Goal: Transaction & Acquisition: Purchase product/service

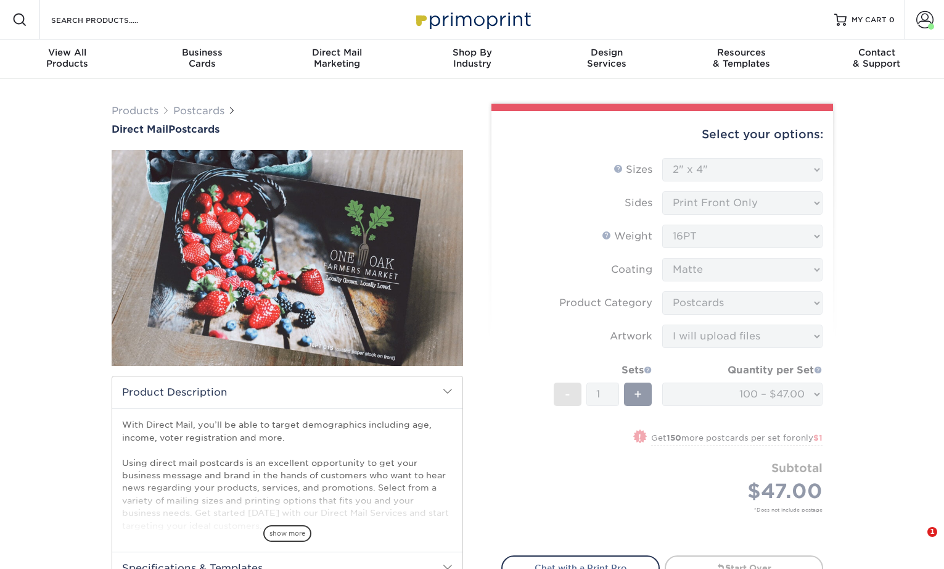
select select "2.00x4.00"
select select "9b7272e0-d6c8-4c3c-8e97-d3a1bcdab858"
select select "upload"
select select "fe069ecf-6048-46a0-9805-62eff9178b31"
select select "newaddress"
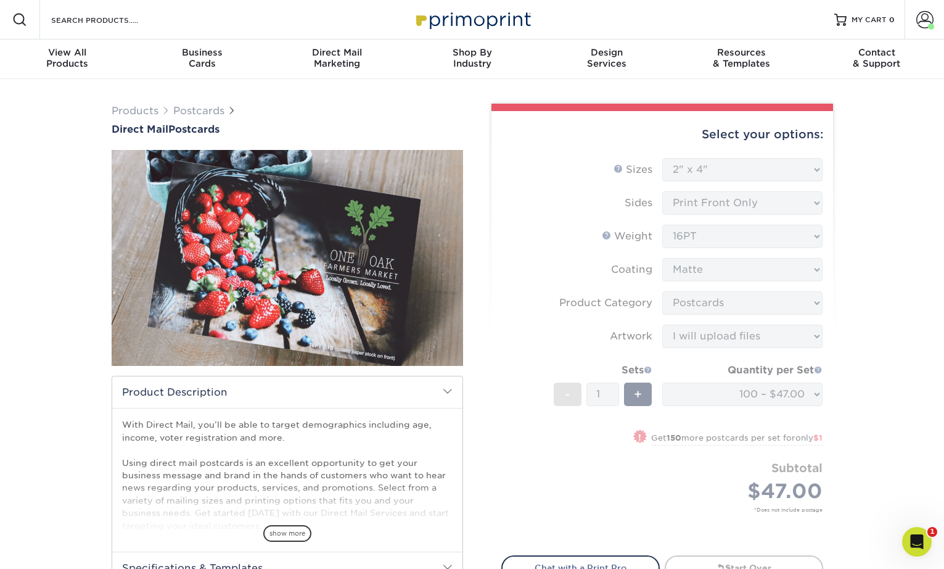
click at [499, 20] on img at bounding box center [472, 19] width 123 height 27
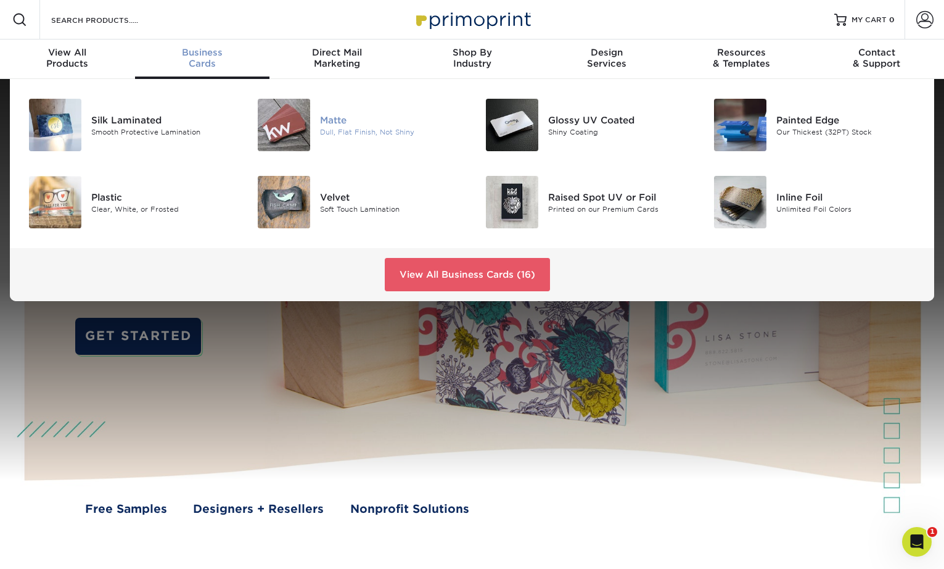
click at [341, 130] on div "Dull, Flat Finish, Not Shiny" at bounding box center [391, 131] width 143 height 10
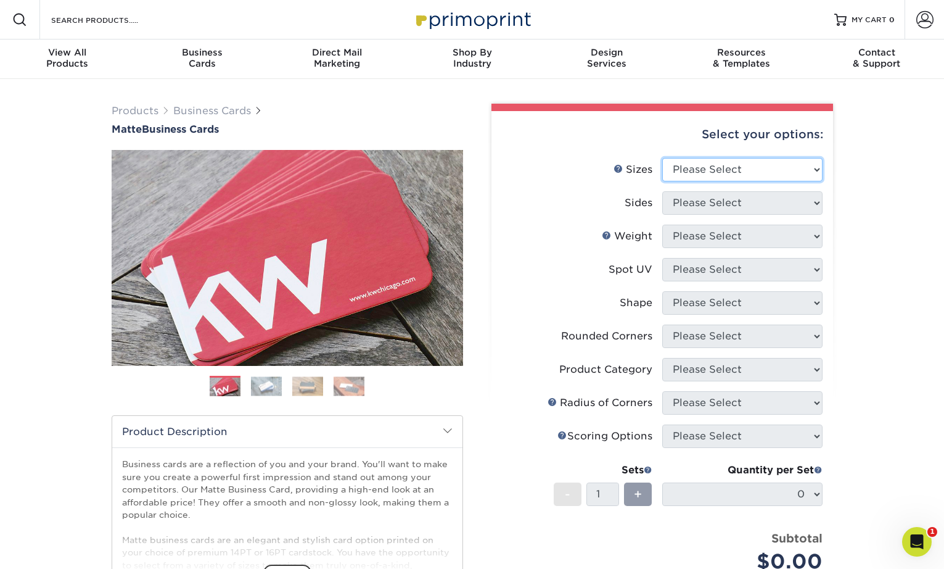
click at [743, 167] on select "Please Select 1.5" x 3.5" - Mini 1.75" x 3.5" - Mini 2" x 2" - Square 2" x 3" -…" at bounding box center [742, 169] width 160 height 23
select select "2.00x3.50"
click at [662, 158] on select "Please Select 1.5" x 3.5" - Mini 1.75" x 3.5" - Mini 2" x 2" - Square 2" x 3" -…" at bounding box center [742, 169] width 160 height 23
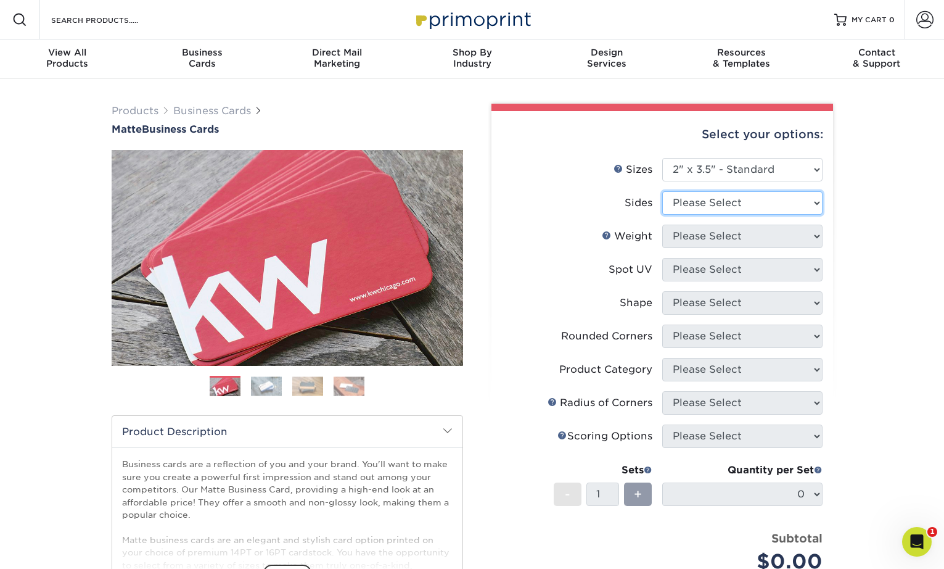
click at [726, 200] on select "Please Select Print Both Sides Print Front Only" at bounding box center [742, 202] width 160 height 23
click at [662, 191] on select "Please Select Print Both Sides Print Front Only" at bounding box center [742, 202] width 160 height 23
click at [712, 207] on select "Please Select Print Both Sides Print Front Only" at bounding box center [742, 202] width 160 height 23
select select "13abbda7-1d64-4f25-8bb2-c179b224825d"
click at [662, 191] on select "Please Select Print Both Sides Print Front Only" at bounding box center [742, 202] width 160 height 23
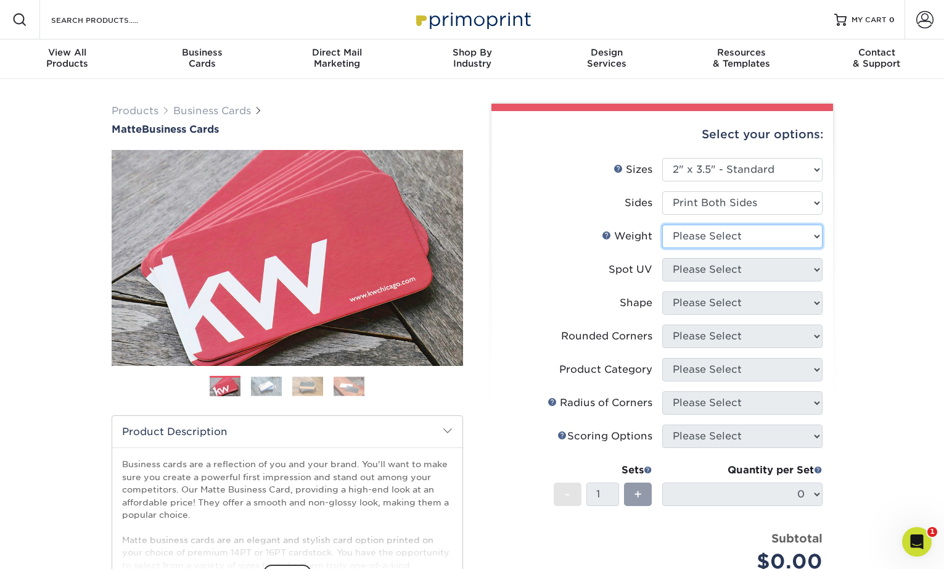
click at [695, 230] on select "Please Select 16PT 14PT" at bounding box center [742, 235] width 160 height 23
select select "16PT"
click at [662, 224] on select "Please Select 16PT 14PT" at bounding box center [742, 235] width 160 height 23
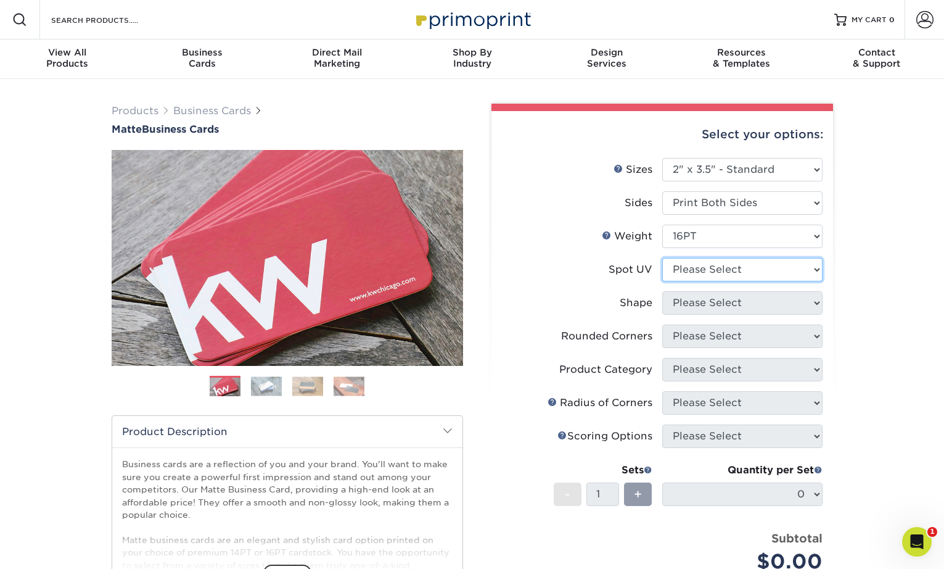
click at [693, 274] on select "Please Select No Spot UV Front and Back (Both Sides) Front Only Back Only" at bounding box center [742, 269] width 160 height 23
select select "3"
click at [662, 258] on select "Please Select No Spot UV Front and Back (Both Sides) Front Only Back Only" at bounding box center [742, 269] width 160 height 23
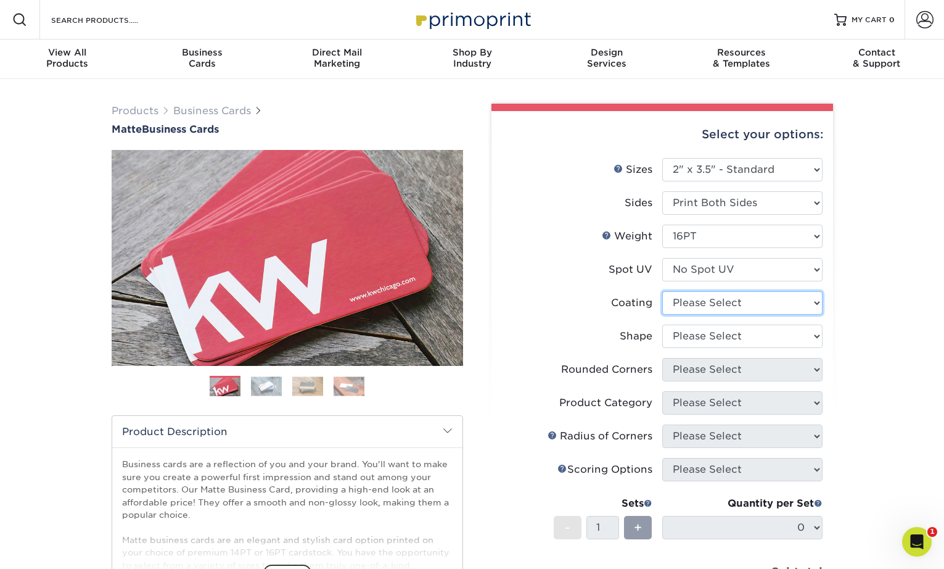
click at [686, 307] on select at bounding box center [742, 302] width 160 height 23
select select "121bb7b5-3b4d-429f-bd8d-bbf80e953313"
click at [662, 291] on select at bounding box center [742, 302] width 160 height 23
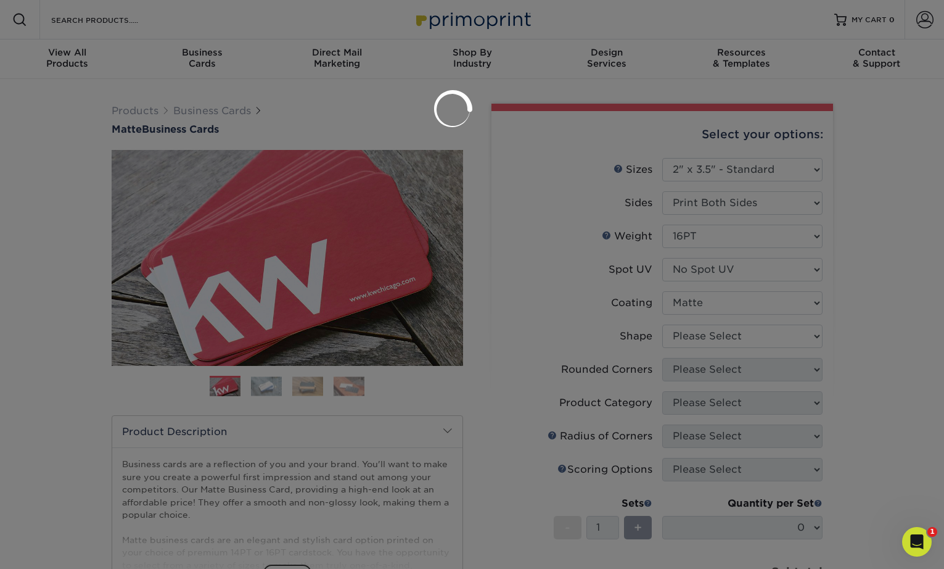
click at [694, 333] on div at bounding box center [472, 284] width 944 height 569
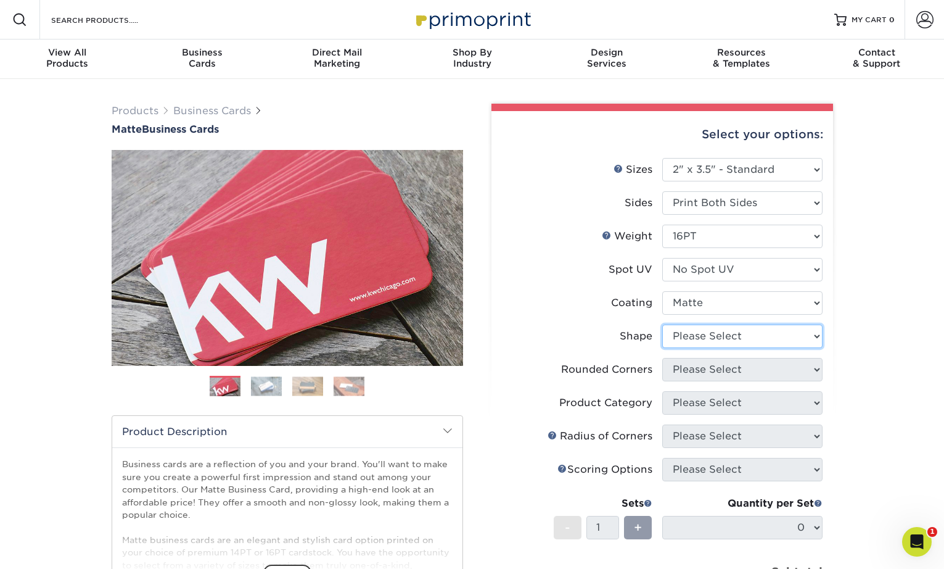
click at [689, 336] on select "Please Select Standard Oval" at bounding box center [742, 335] width 160 height 23
select select "standard"
click at [662, 324] on select "Please Select Standard Oval" at bounding box center [742, 335] width 160 height 23
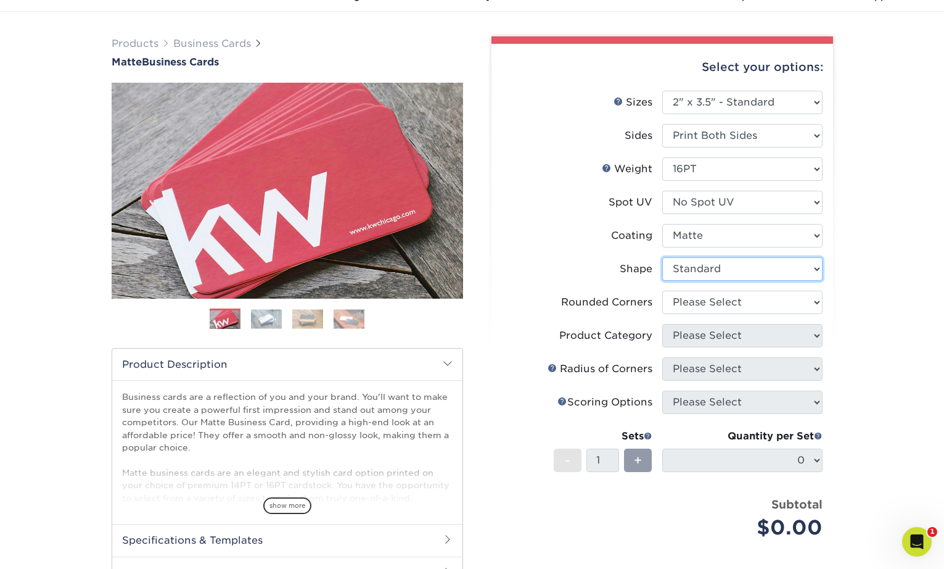
scroll to position [72, 0]
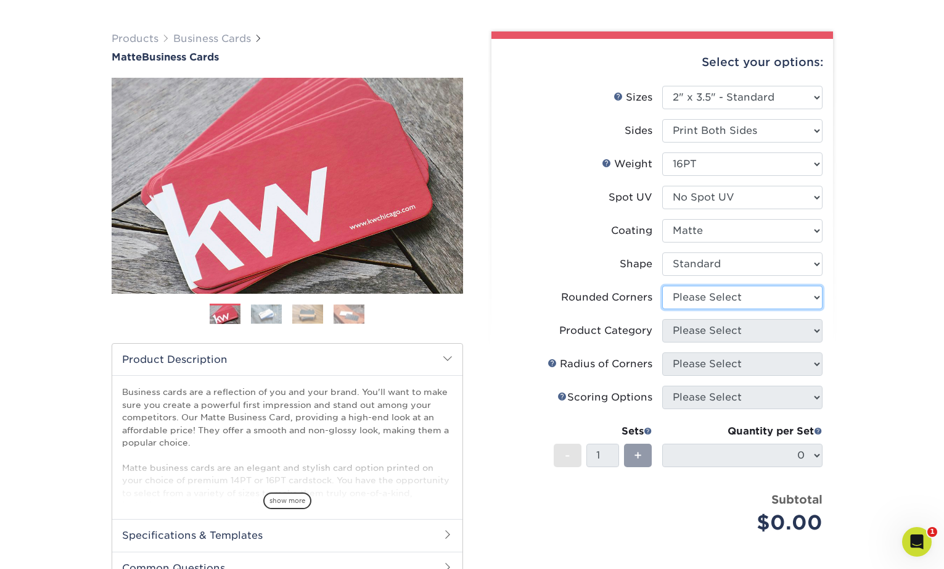
click at [688, 296] on select "Please Select Yes - Round 2 Corners Yes - Round 4 Corners No" at bounding box center [742, 297] width 160 height 23
select select "0"
click at [662, 286] on select "Please Select Yes - Round 2 Corners Yes - Round 4 Corners No" at bounding box center [742, 297] width 160 height 23
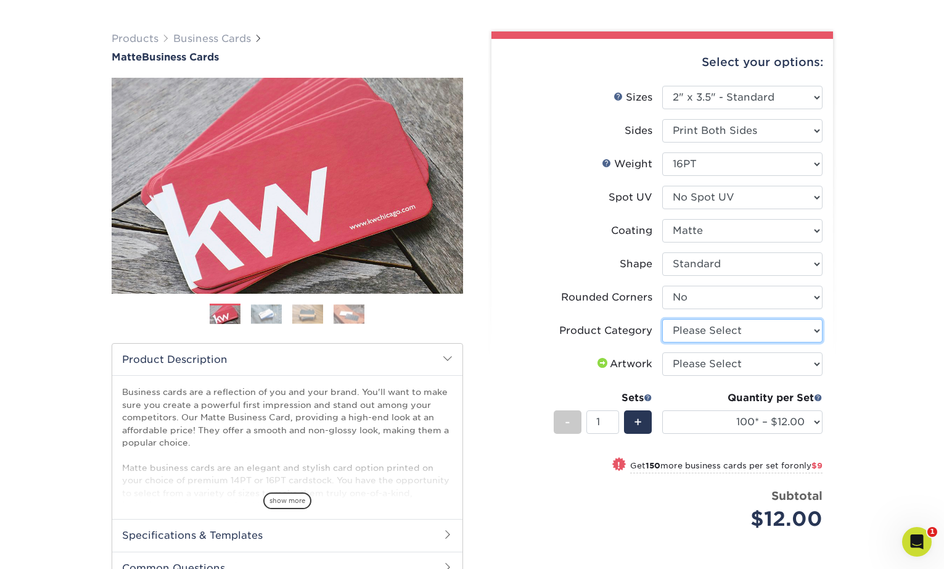
click at [699, 332] on select "Please Select Business Cards" at bounding box center [742, 330] width 160 height 23
select select "3b5148f1-0588-4f88-a218-97bcfdce65c1"
click at [662, 319] on select "Please Select Business Cards" at bounding box center [742, 330] width 160 height 23
click at [743, 361] on select "Please Select I will upload files I need a design - $100" at bounding box center [742, 363] width 160 height 23
select select "upload"
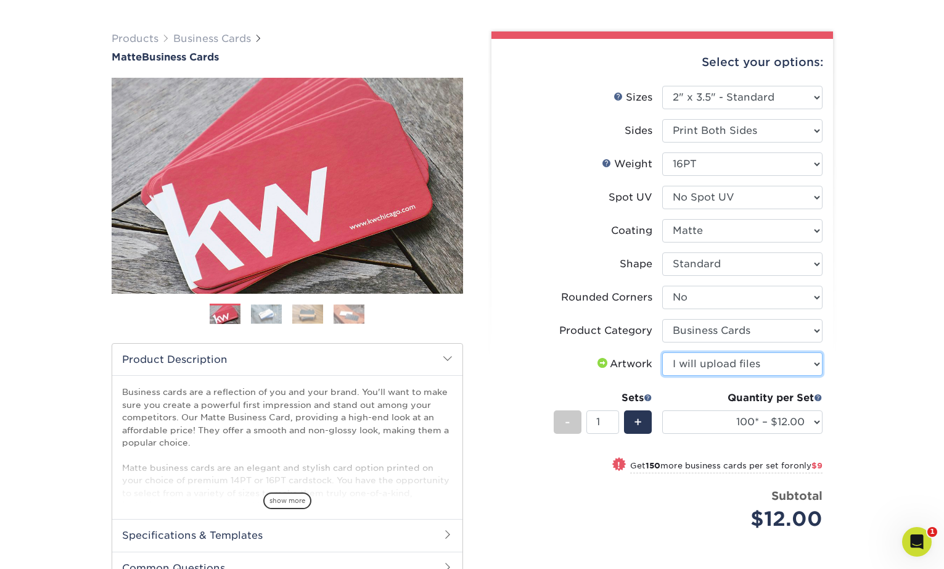
click at [662, 352] on select "Please Select I will upload files I need a design - $100" at bounding box center [742, 363] width 160 height 23
click at [864, 305] on div "Products Business Cards Matte Business Cards Previous Next 100 $ 9" at bounding box center [472, 374] width 944 height 735
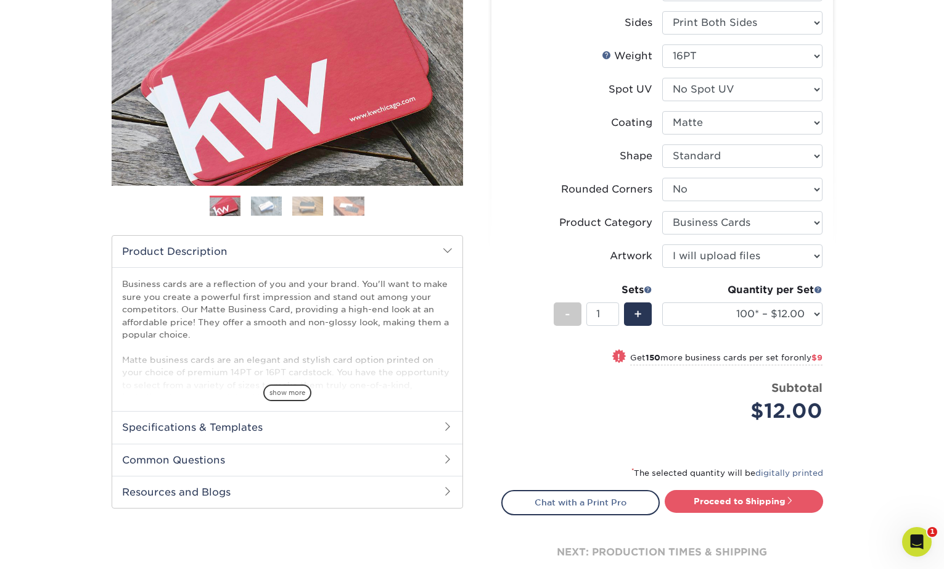
scroll to position [183, 0]
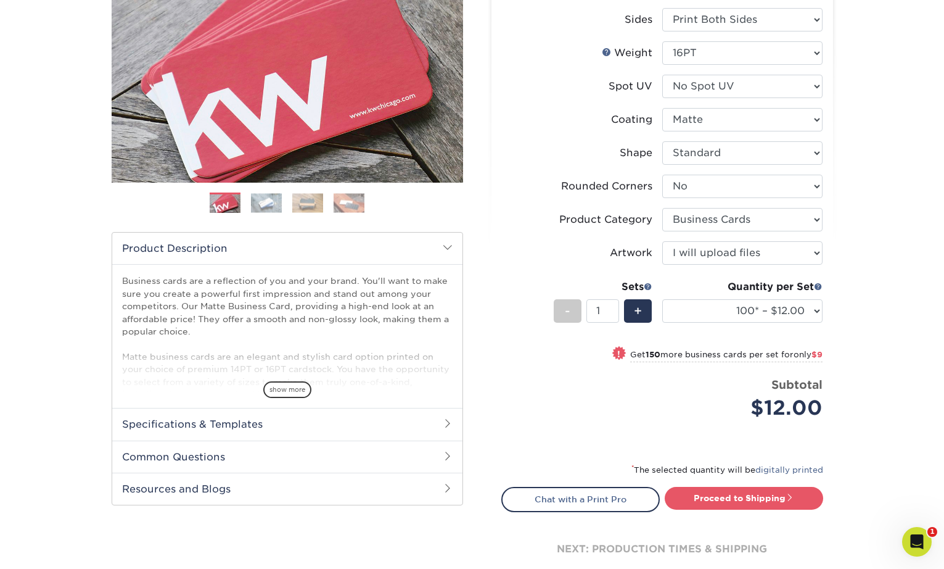
click at [846, 275] on div "Products Business Cards Matte Business Cards Previous Next 100 $ 9" at bounding box center [472, 263] width 944 height 735
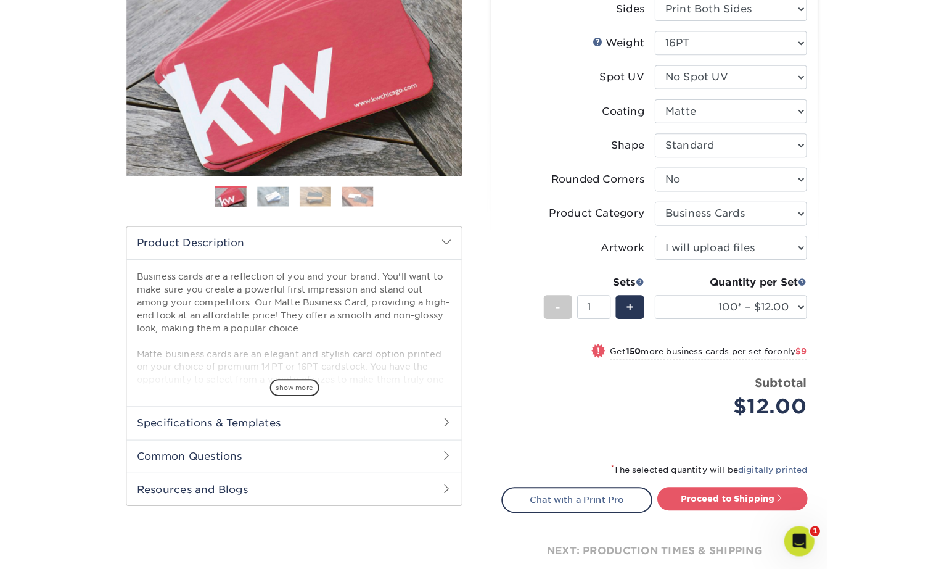
scroll to position [183, 0]
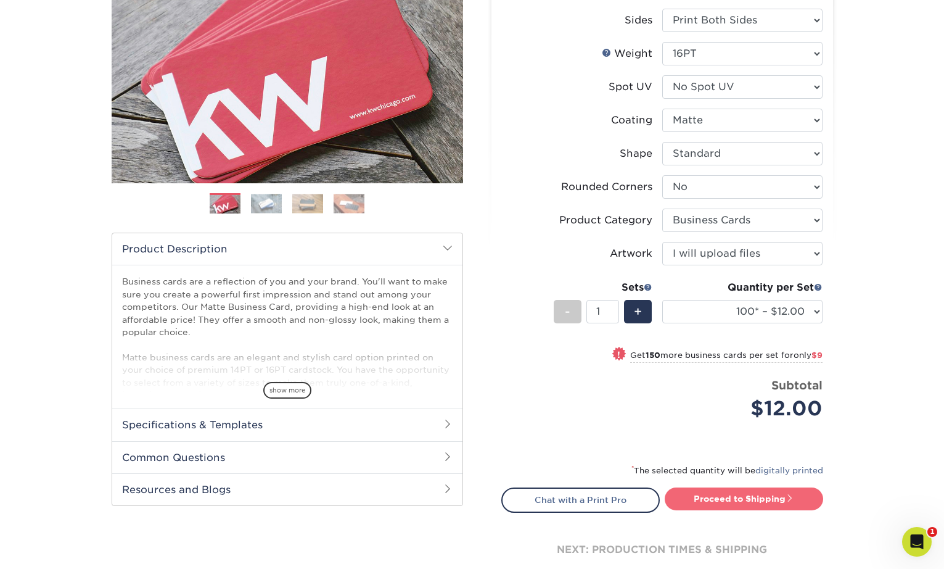
click at [719, 506] on link "Proceed to Shipping" at bounding box center [744, 498] width 159 height 22
type input "Set 1"
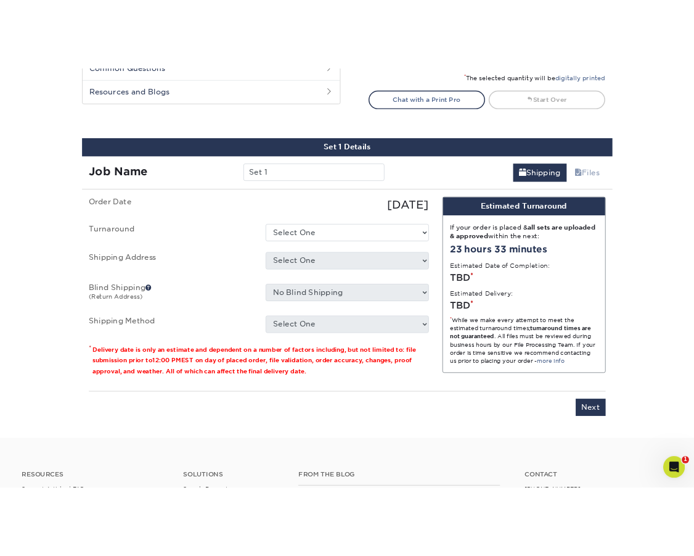
scroll to position [660, 0]
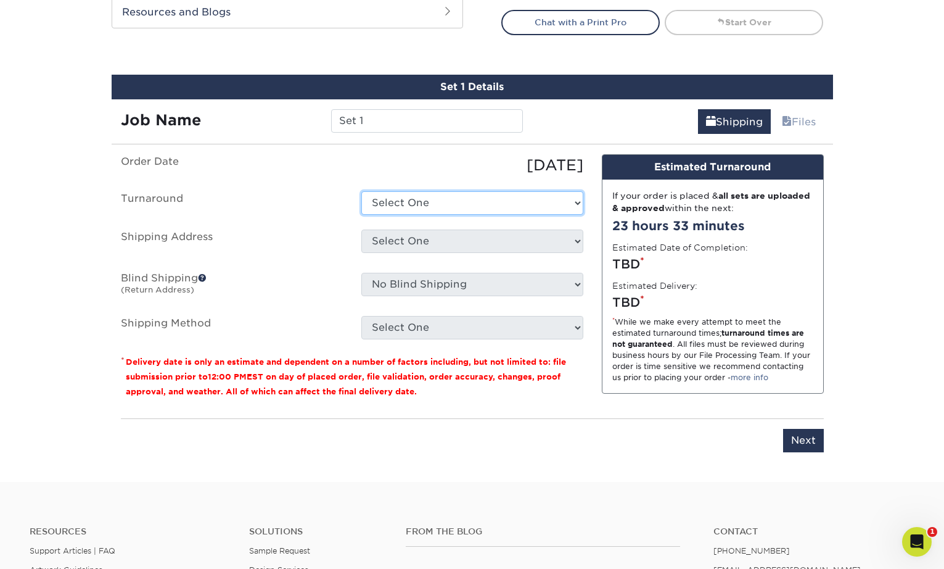
click at [434, 203] on select "Select One 2-4 Business Days 2 Day Next Business Day" at bounding box center [472, 202] width 222 height 23
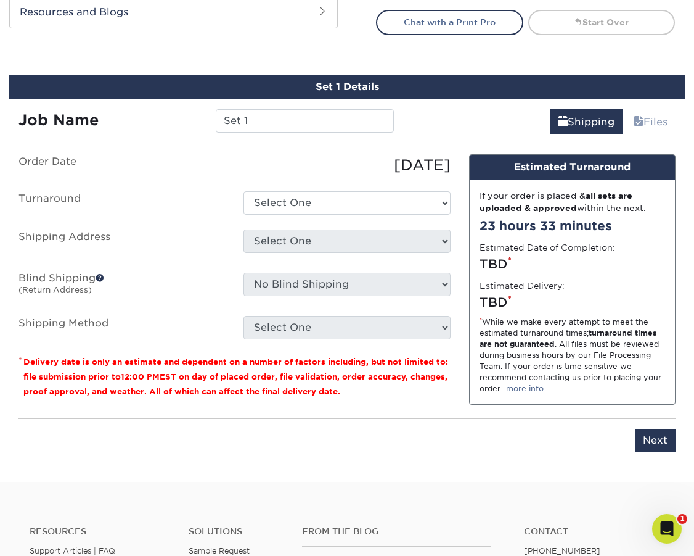
scroll to position [659, 0]
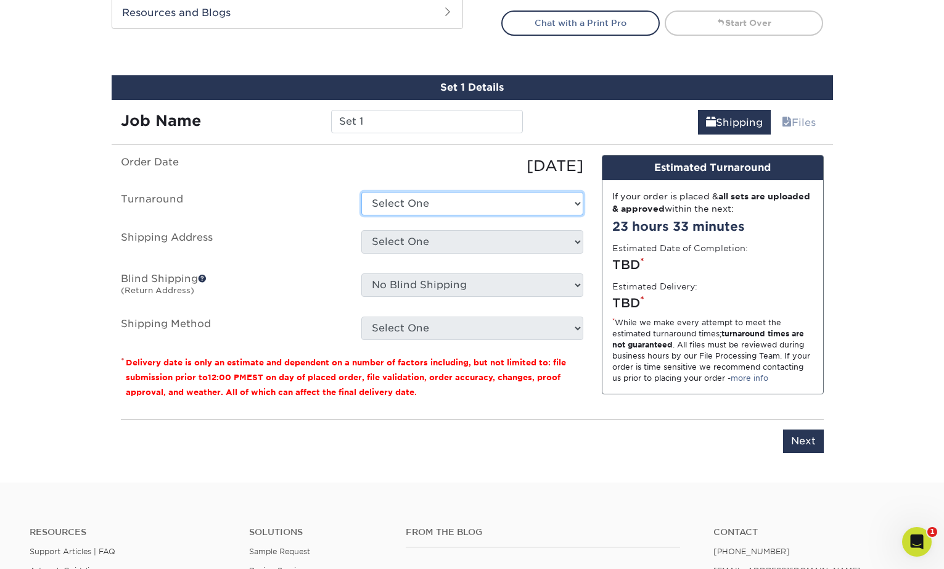
click at [416, 205] on select "Select One 2-4 Business Days 2 Day Next Business Day" at bounding box center [472, 203] width 222 height 23
select select "c2e4b62e-f2c4-4838-a8c2-a74d48cdd9a8"
click at [361, 192] on select "Select One 2-4 Business Days 2 Day Next Business Day" at bounding box center [472, 203] width 222 height 23
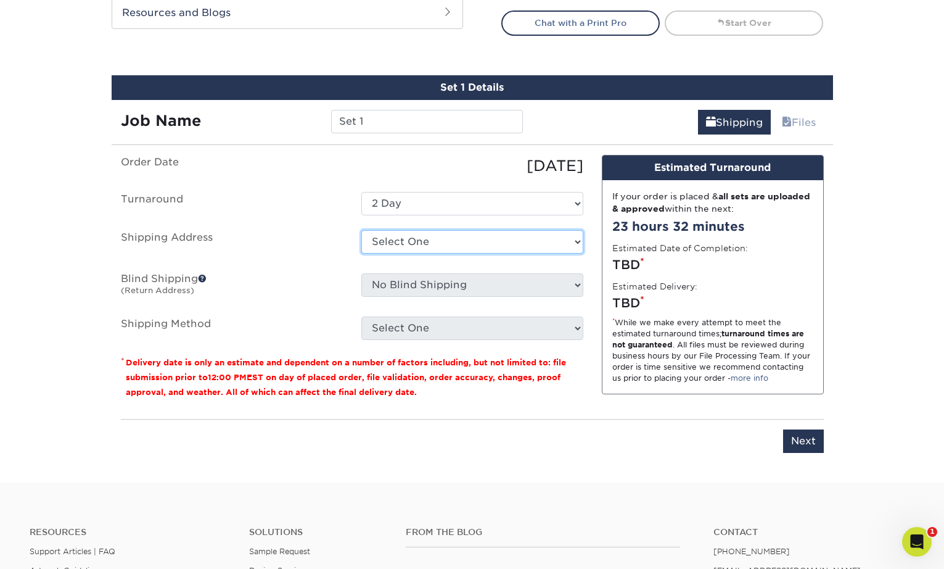
click at [386, 242] on select "Select One + Add New Address - Login" at bounding box center [472, 241] width 222 height 23
click at [361, 230] on select "Select One + Add New Address - Login" at bounding box center [472, 241] width 222 height 23
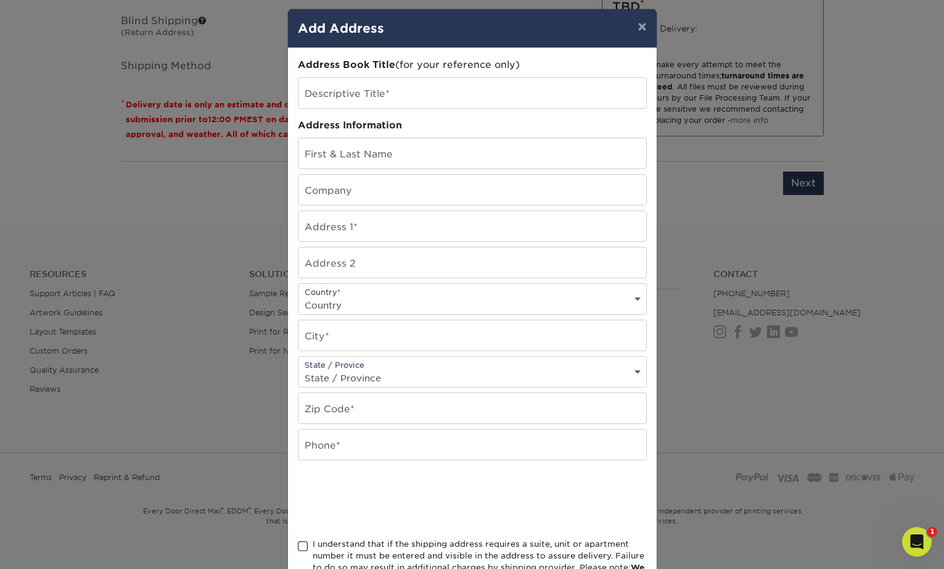
scroll to position [0, 0]
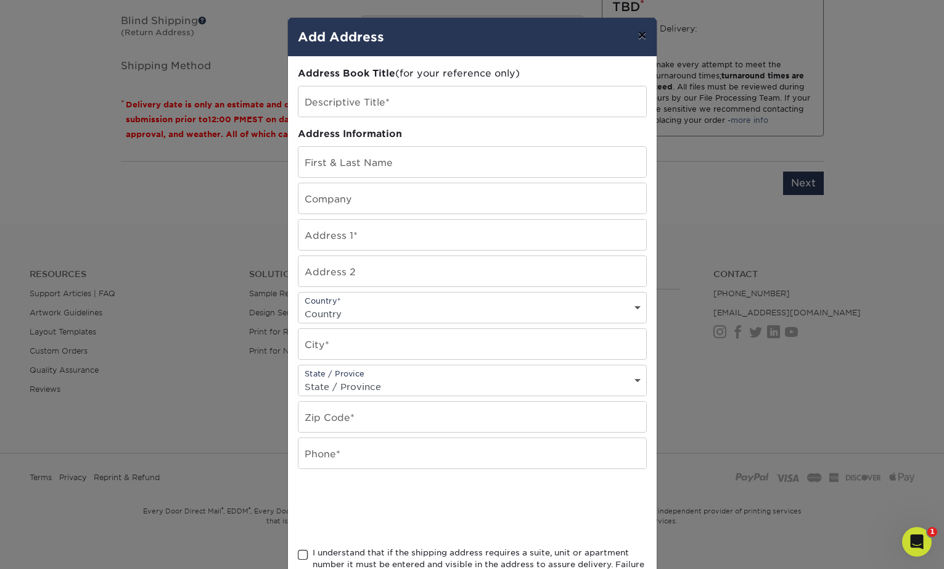
click at [646, 36] on button "×" at bounding box center [642, 35] width 28 height 35
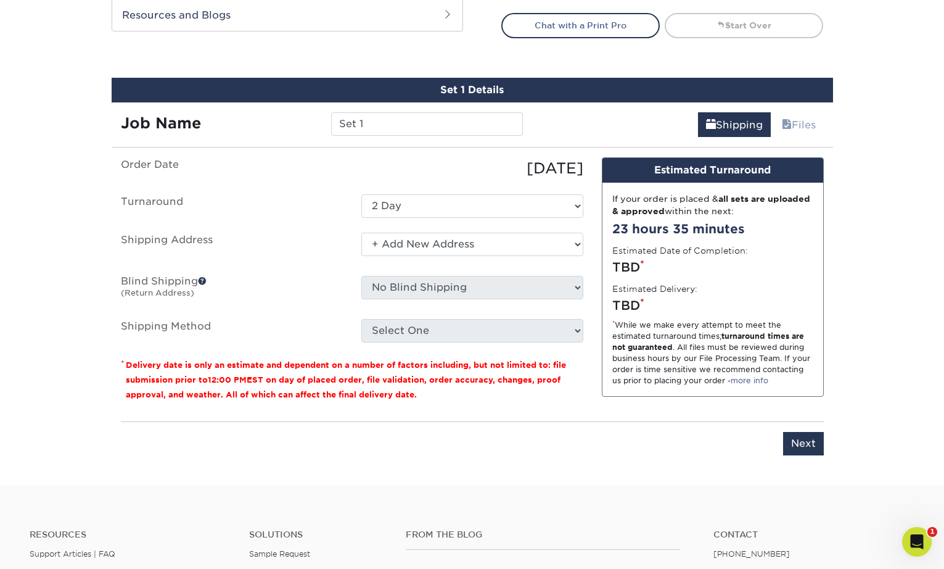
scroll to position [644, 0]
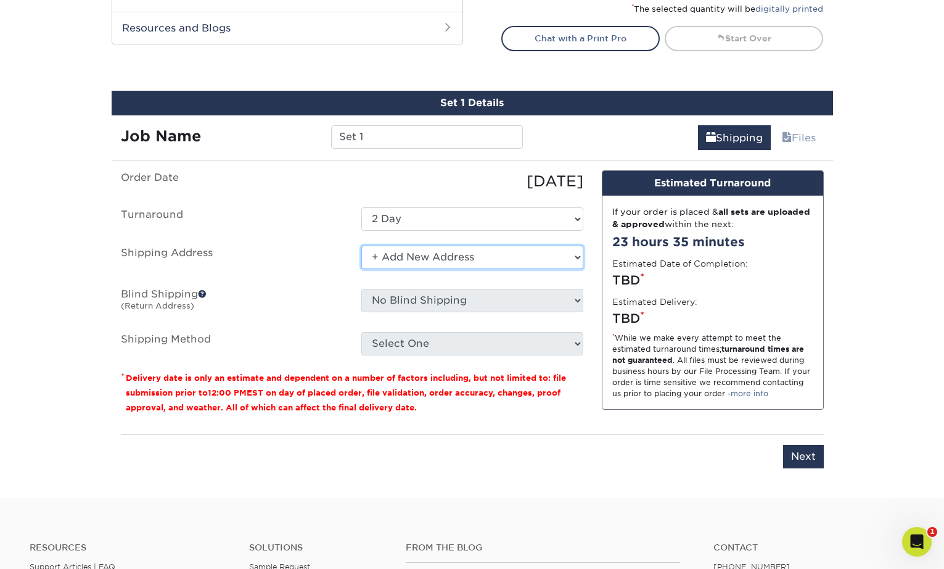
click at [447, 257] on select "Select One + Add New Address - Login" at bounding box center [472, 256] width 222 height 23
click at [361, 245] on select "Select One + Add New Address - Login" at bounding box center [472, 256] width 222 height 23
click at [477, 246] on select "Select One + Add New Address - Login" at bounding box center [472, 256] width 222 height 23
click at [361, 245] on select "Select One + Add New Address - Login" at bounding box center [472, 256] width 222 height 23
click at [477, 252] on select "Select One + Add New Address - Login" at bounding box center [472, 256] width 222 height 23
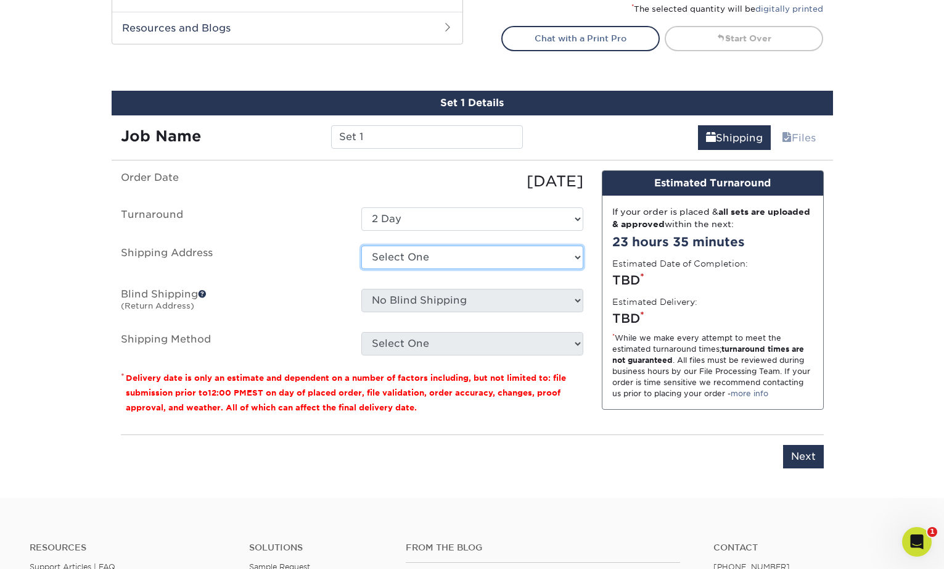
select select "newaddress"
click at [361, 245] on select "Select One + Add New Address - Login" at bounding box center [472, 256] width 222 height 23
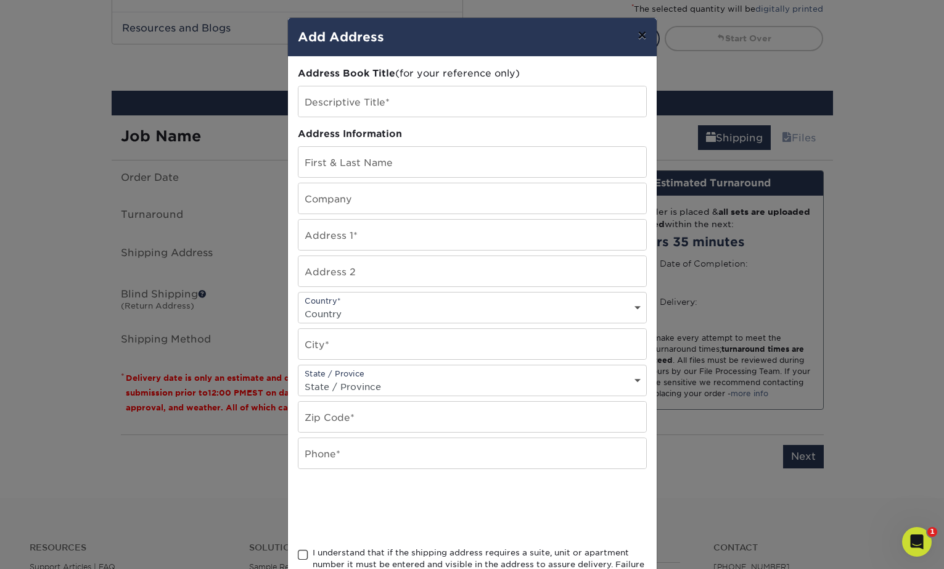
click at [648, 41] on button "×" at bounding box center [642, 35] width 28 height 35
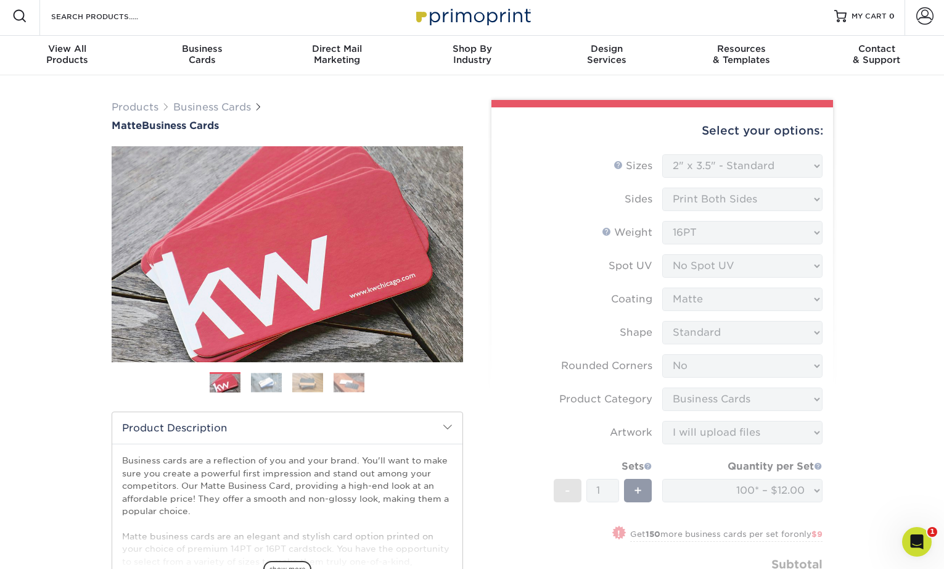
scroll to position [0, 0]
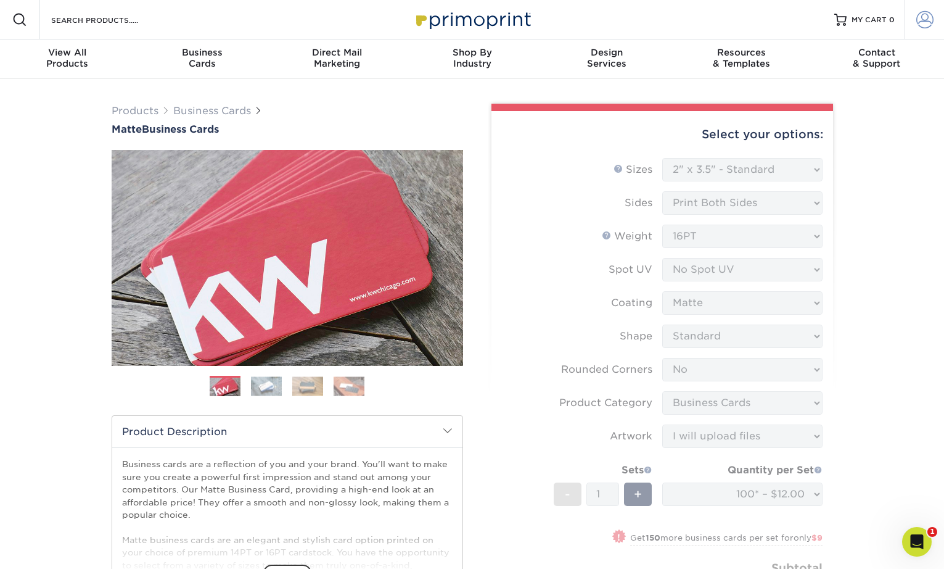
click at [935, 22] on link "Account" at bounding box center [924, 19] width 39 height 39
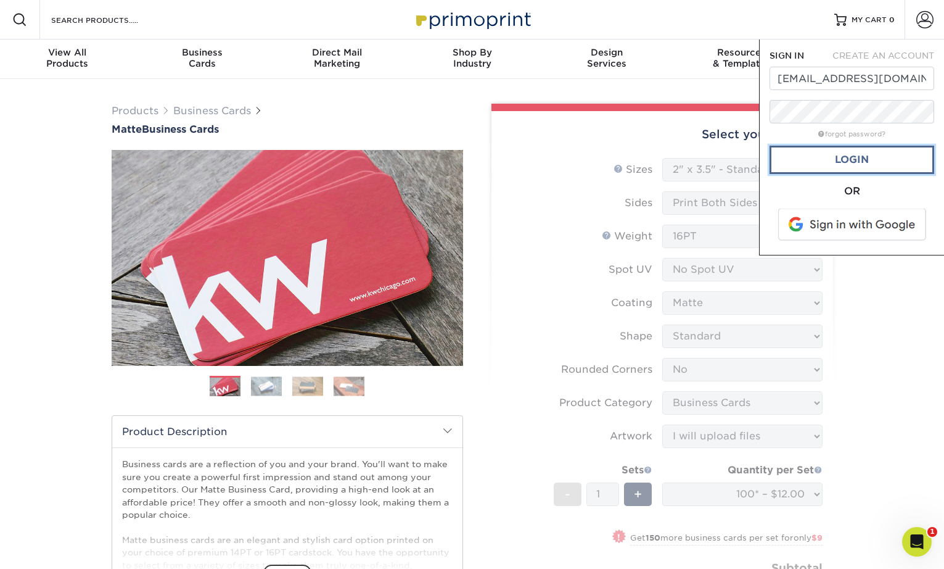
click at [852, 154] on link "Login" at bounding box center [852, 160] width 165 height 28
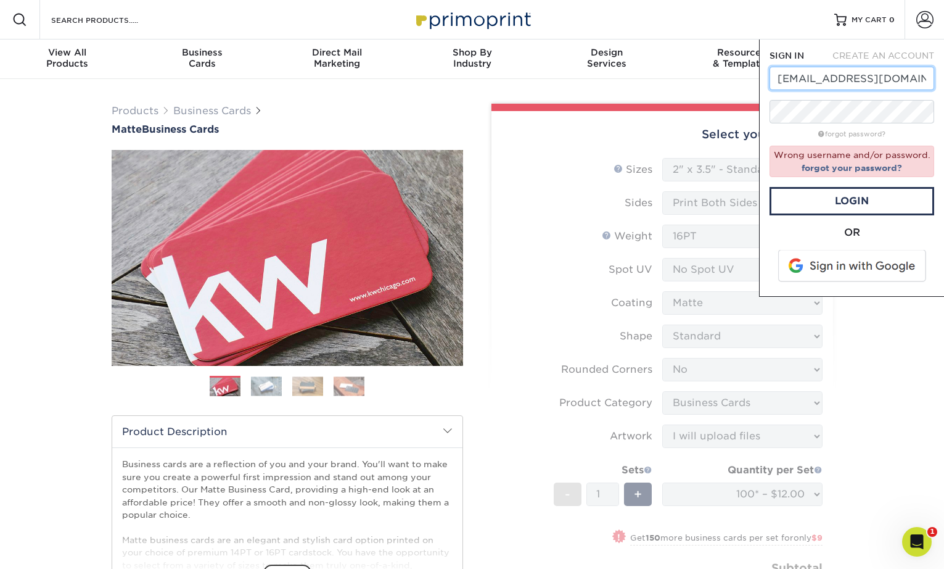
click at [793, 79] on input "suntexsmarty@gmail.com" at bounding box center [852, 78] width 165 height 23
type input "mintexsmarty@gmail.com"
click at [886, 211] on link "Login" at bounding box center [852, 201] width 165 height 28
click at [840, 205] on link "Login" at bounding box center [852, 201] width 165 height 28
click at [846, 268] on span at bounding box center [853, 266] width 157 height 32
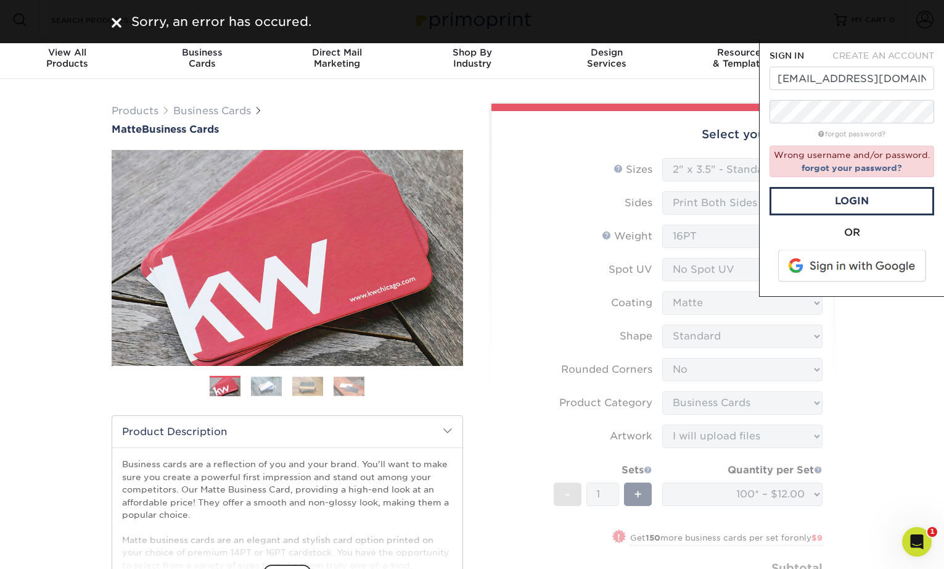
click at [117, 19] on img at bounding box center [117, 23] width 10 height 10
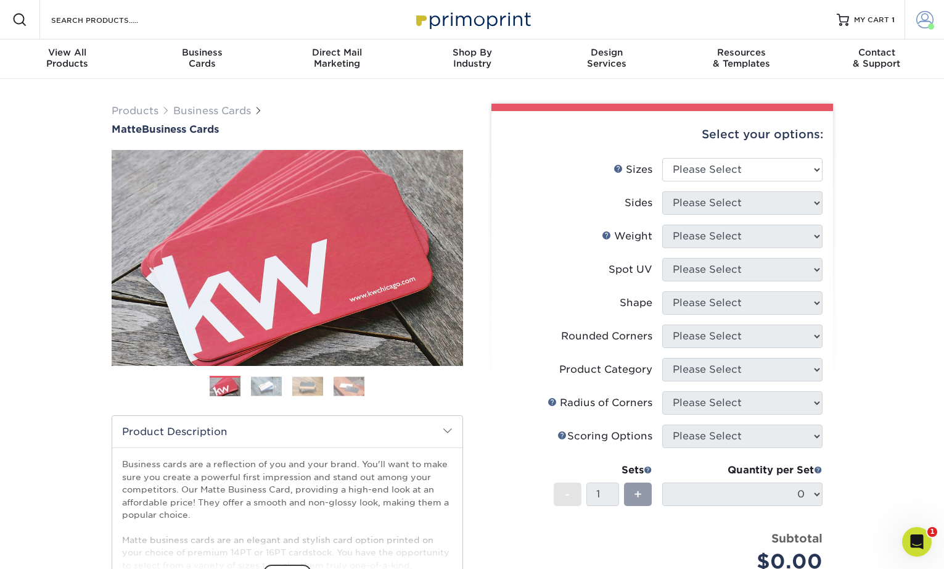
click at [931, 14] on span at bounding box center [924, 19] width 17 height 17
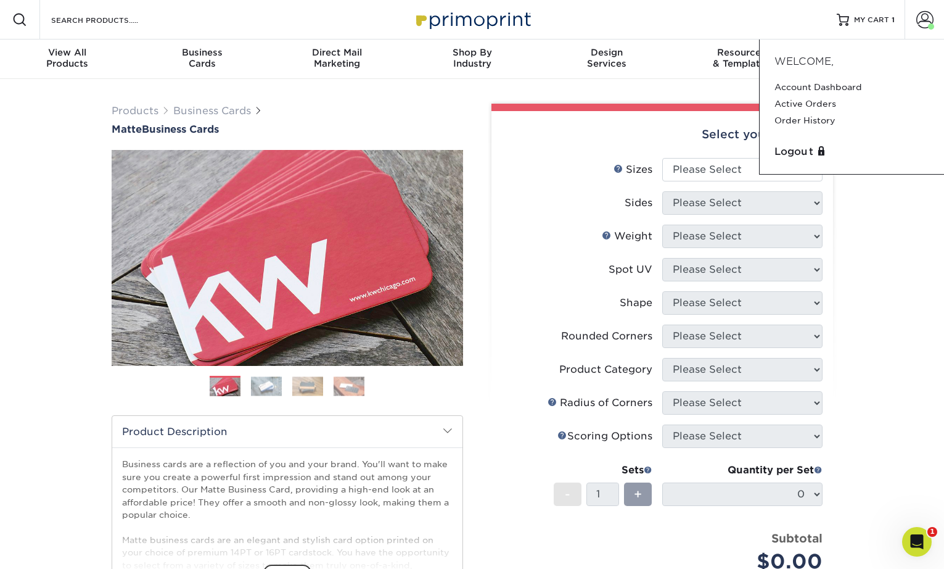
click at [860, 247] on div "Products Business Cards Matte Business Cards Previous Next 100 $ 9" at bounding box center [472, 419] width 944 height 680
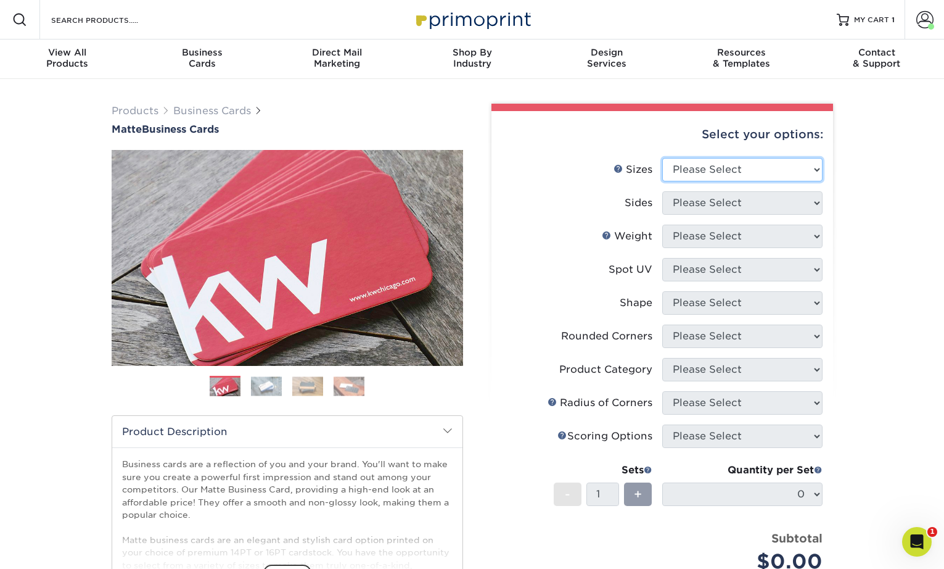
click at [746, 167] on select "Please Select 1.5" x 3.5" - Mini 1.75" x 3.5" - Mini 2" x 2" - Square 2" x 3" -…" at bounding box center [742, 169] width 160 height 23
select select "2.00x3.50"
click at [662, 158] on select "Please Select 1.5" x 3.5" - Mini 1.75" x 3.5" - Mini 2" x 2" - Square 2" x 3" -…" at bounding box center [742, 169] width 160 height 23
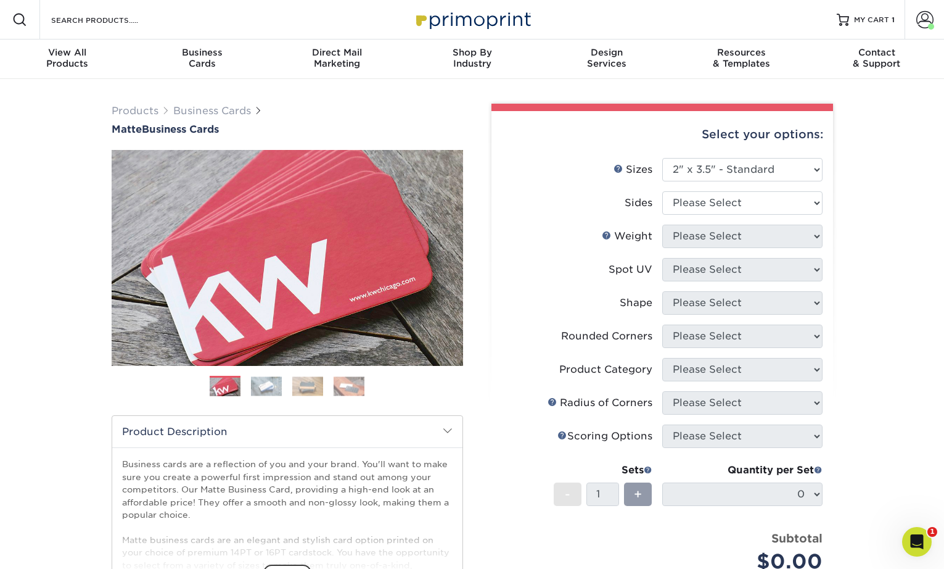
click at [867, 202] on div "Products Business Cards Matte Business Cards Previous Next 100 $ 9" at bounding box center [472, 419] width 944 height 680
